Goal: Information Seeking & Learning: Learn about a topic

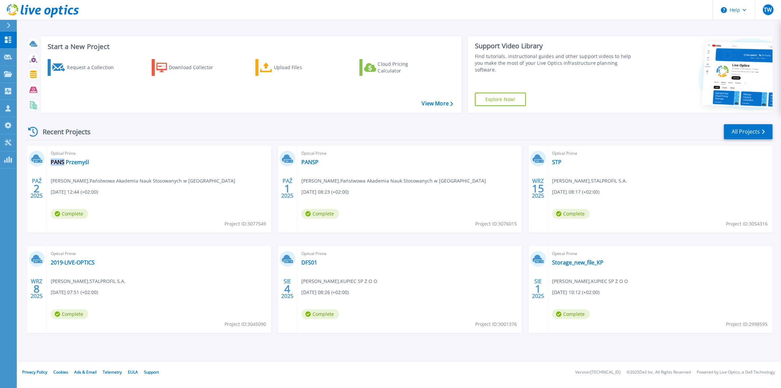
drag, startPoint x: 170, startPoint y: 180, endPoint x: 64, endPoint y: 175, distance: 105.9
click at [64, 175] on div "Optical Prime PANS Przemyśl Wojciech Jakubiszyn , Państwowa Akademia Nauk Stoso…" at bounding box center [159, 189] width 225 height 87
drag, startPoint x: 208, startPoint y: 179, endPoint x: 219, endPoint y: 178, distance: 11.1
click at [209, 179] on span "Wojciech Jakubiszyn , Państwowa Akademia Nauk Stosowanych w Przemyślu" at bounding box center [143, 180] width 185 height 7
drag, startPoint x: 217, startPoint y: 180, endPoint x: 187, endPoint y: 181, distance: 29.9
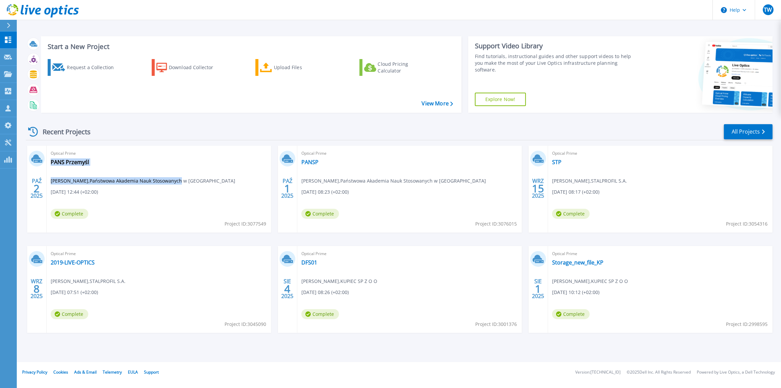
click at [187, 181] on div "Optical Prime PANS Przemyśl Wojciech Jakubiszyn , Państwowa Akademia Nauk Stoso…" at bounding box center [159, 189] width 225 height 87
click at [112, 178] on span "Wojciech Jakubiszyn , Państwowa Akademia Nauk Stosowanych w Przemyślu" at bounding box center [143, 180] width 185 height 7
drag, startPoint x: 51, startPoint y: 180, endPoint x: 215, endPoint y: 179, distance: 163.8
click at [215, 179] on span "Wojciech Jakubiszyn , Państwowa Akademia Nauk Stosowanych w Przemyślu" at bounding box center [143, 180] width 185 height 7
copy span "Wojciech Jakubiszyn , Państwowa Akademia Nauk Stosowanych w Przemyślu"
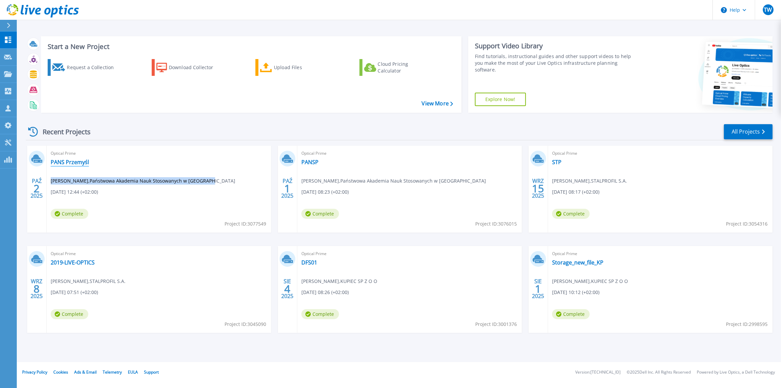
click at [71, 164] on link "PANS Przemyśl" at bounding box center [70, 162] width 38 height 7
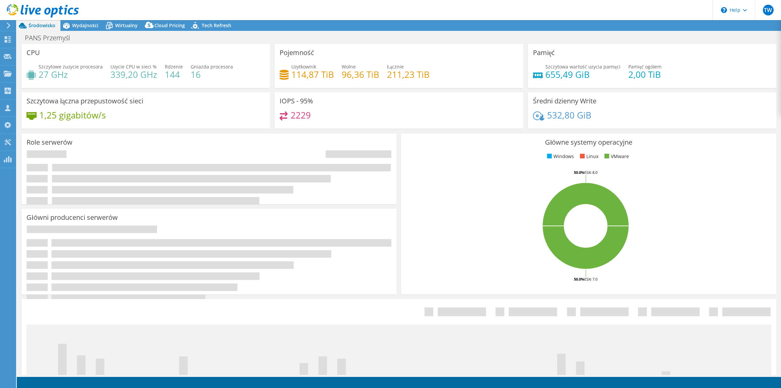
select select "USD"
select select "EULondon"
select select "EUR"
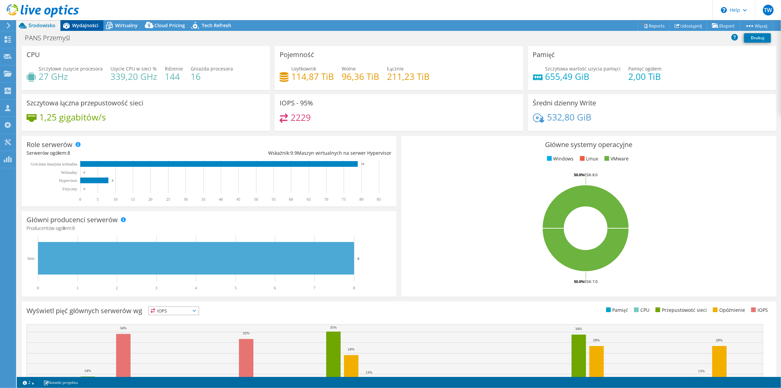
click at [80, 26] on span "Wydajności" at bounding box center [85, 25] width 26 height 6
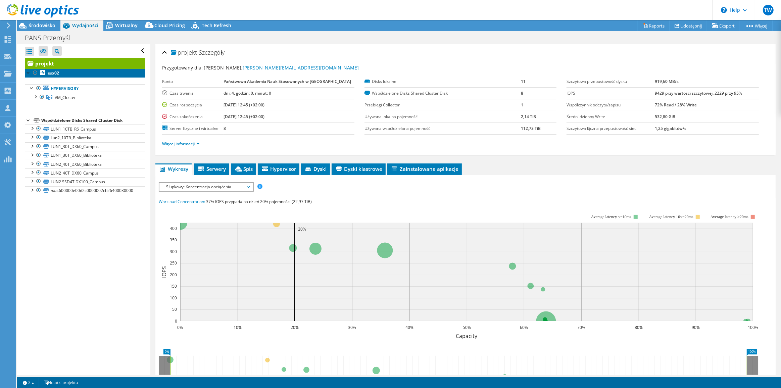
click at [82, 71] on link "esx02" at bounding box center [85, 73] width 120 height 9
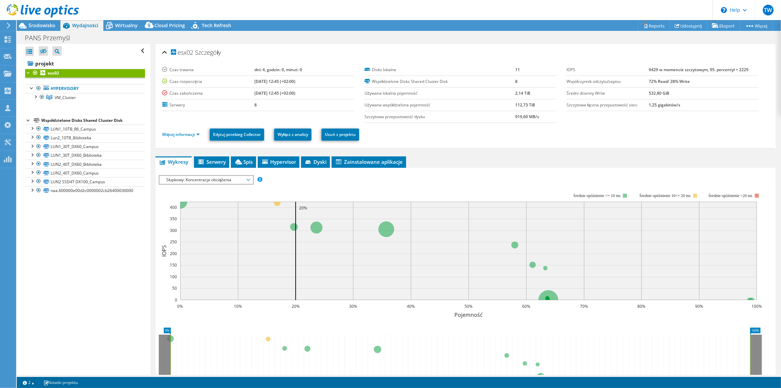
click at [201, 177] on span "Słupkowy: Koncentracja obciążenia" at bounding box center [206, 180] width 86 height 8
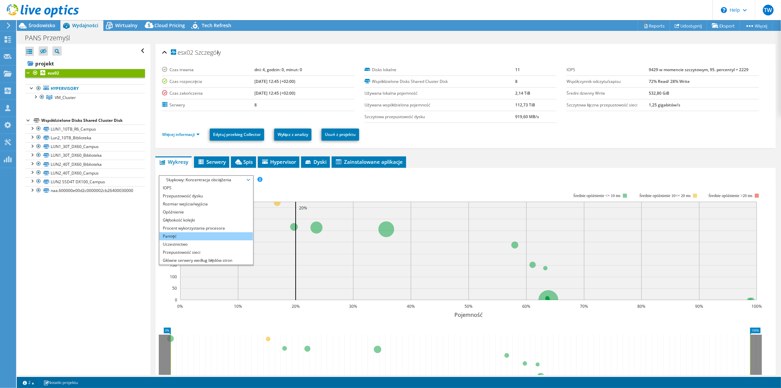
click at [196, 234] on li "Pamięć" at bounding box center [205, 236] width 93 height 8
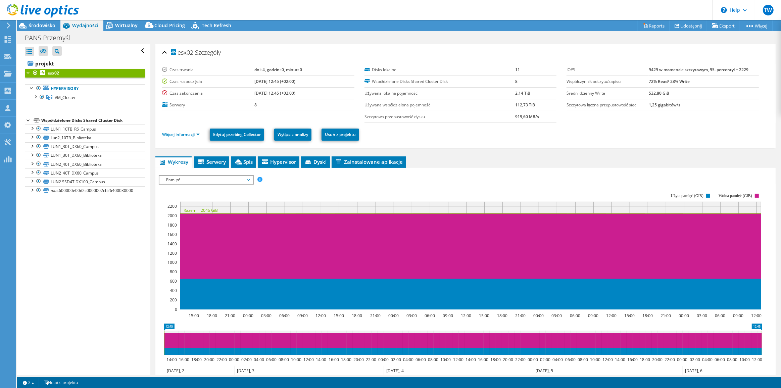
click at [216, 182] on span "Pamięć" at bounding box center [206, 180] width 86 height 8
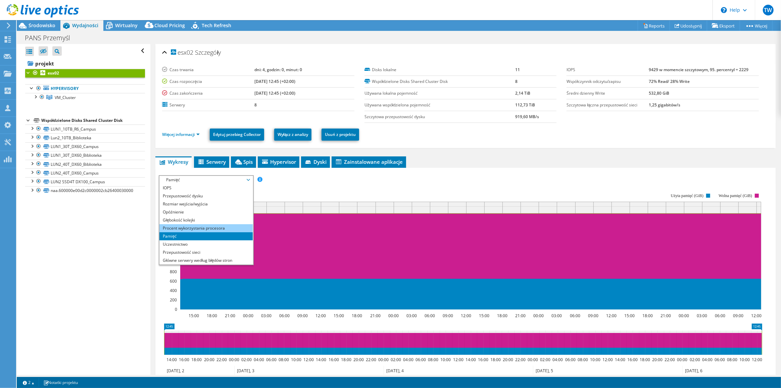
click at [201, 227] on li "Procent wykorzystania procesora" at bounding box center [205, 228] width 93 height 8
